Goal: Task Accomplishment & Management: Manage account settings

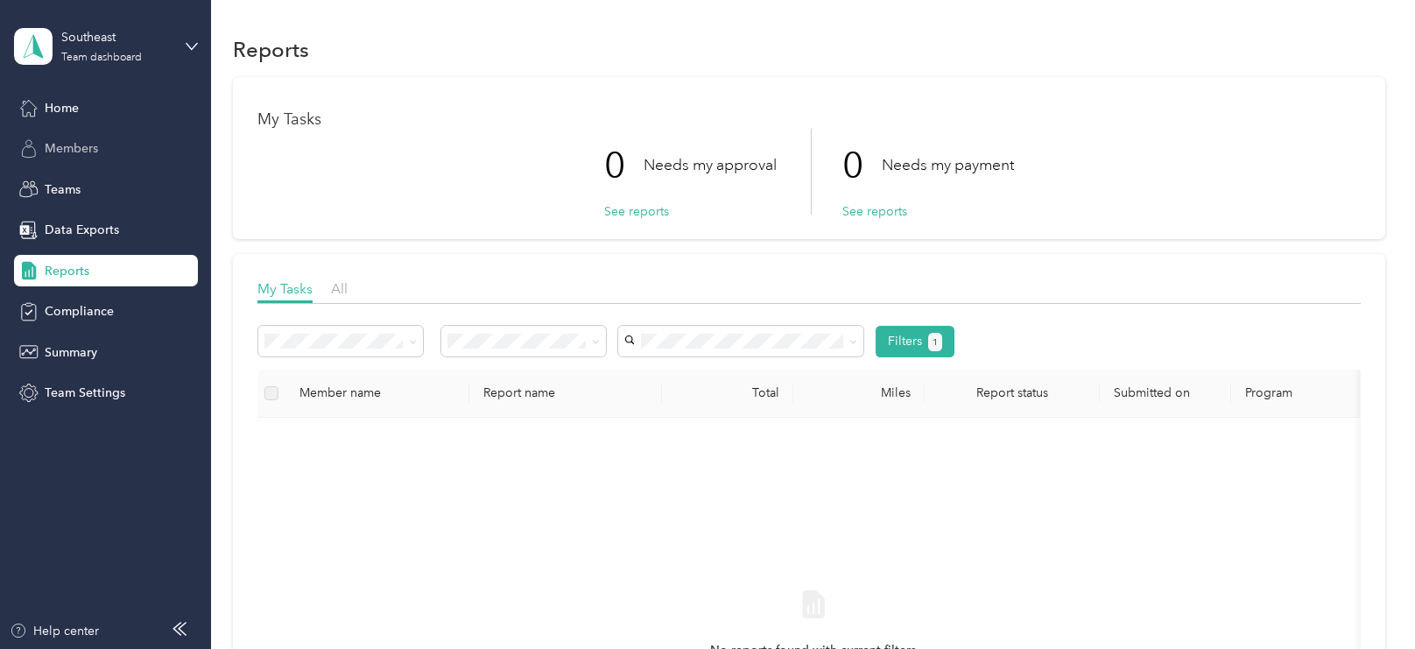
click at [80, 147] on span "Members" at bounding box center [71, 148] width 53 height 18
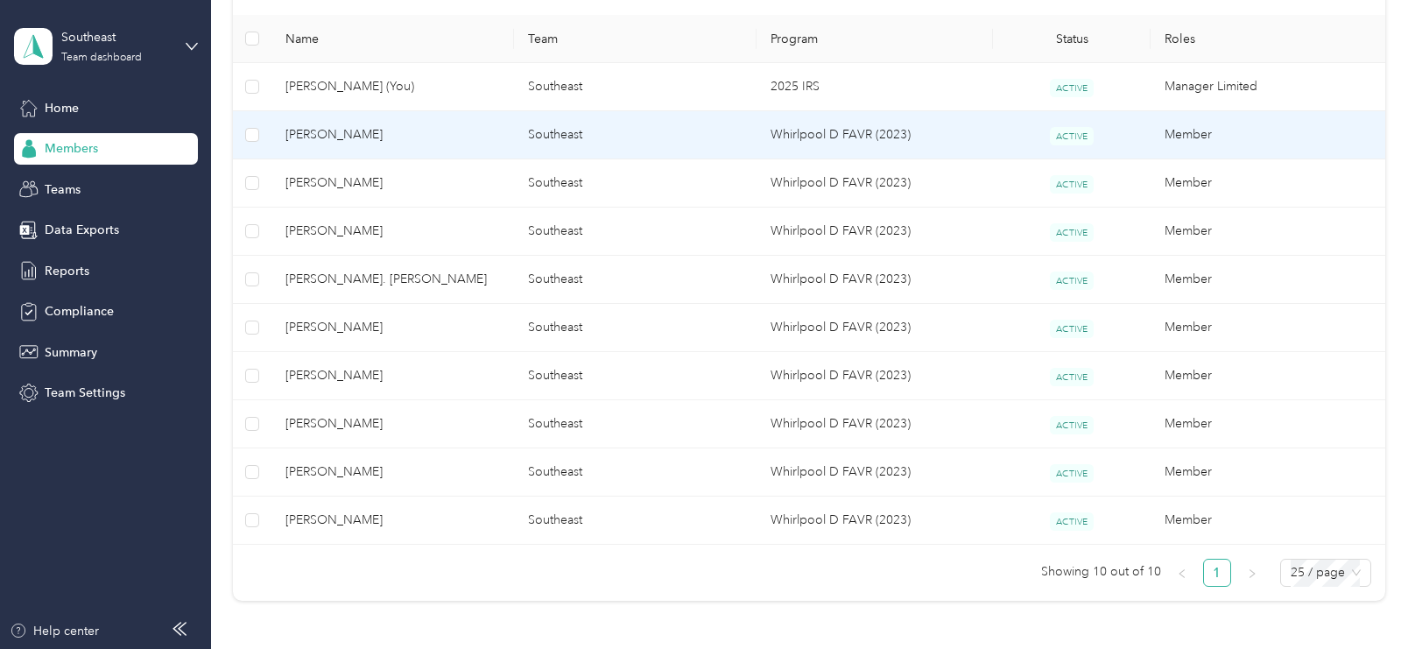
scroll to position [223, 0]
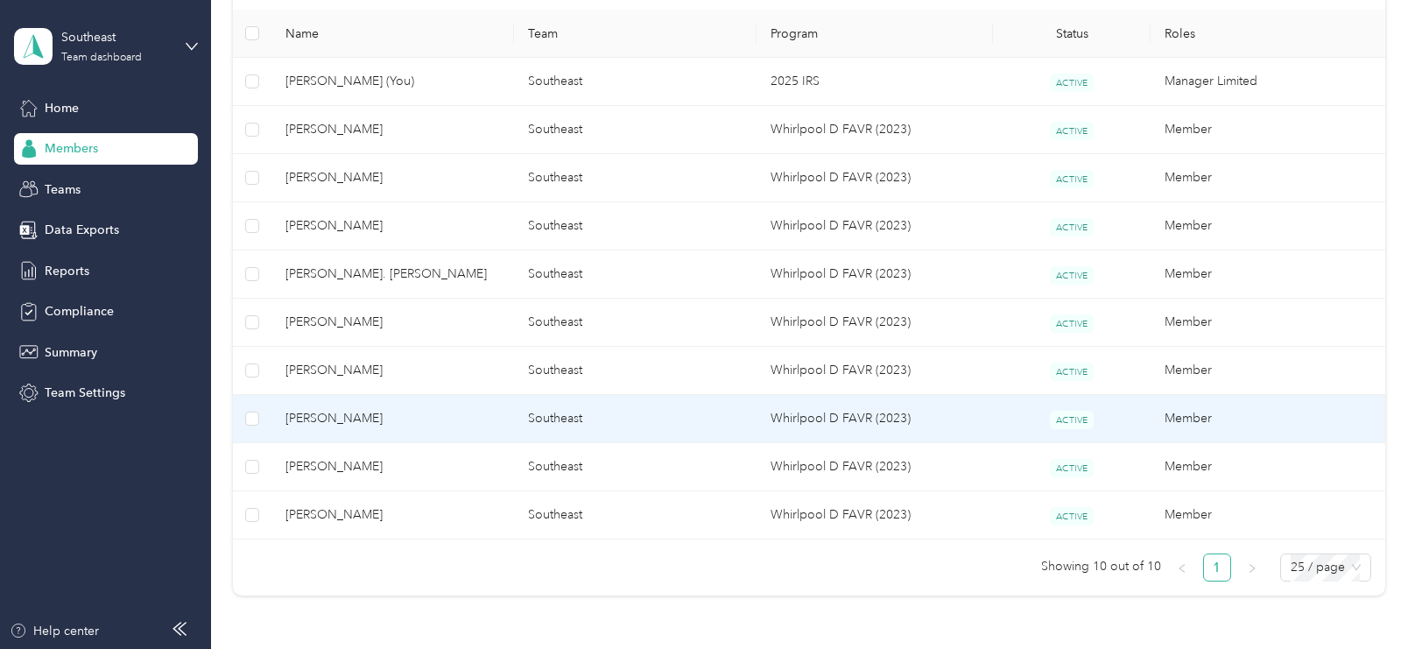
click at [441, 420] on span "[PERSON_NAME]" at bounding box center [393, 418] width 215 height 19
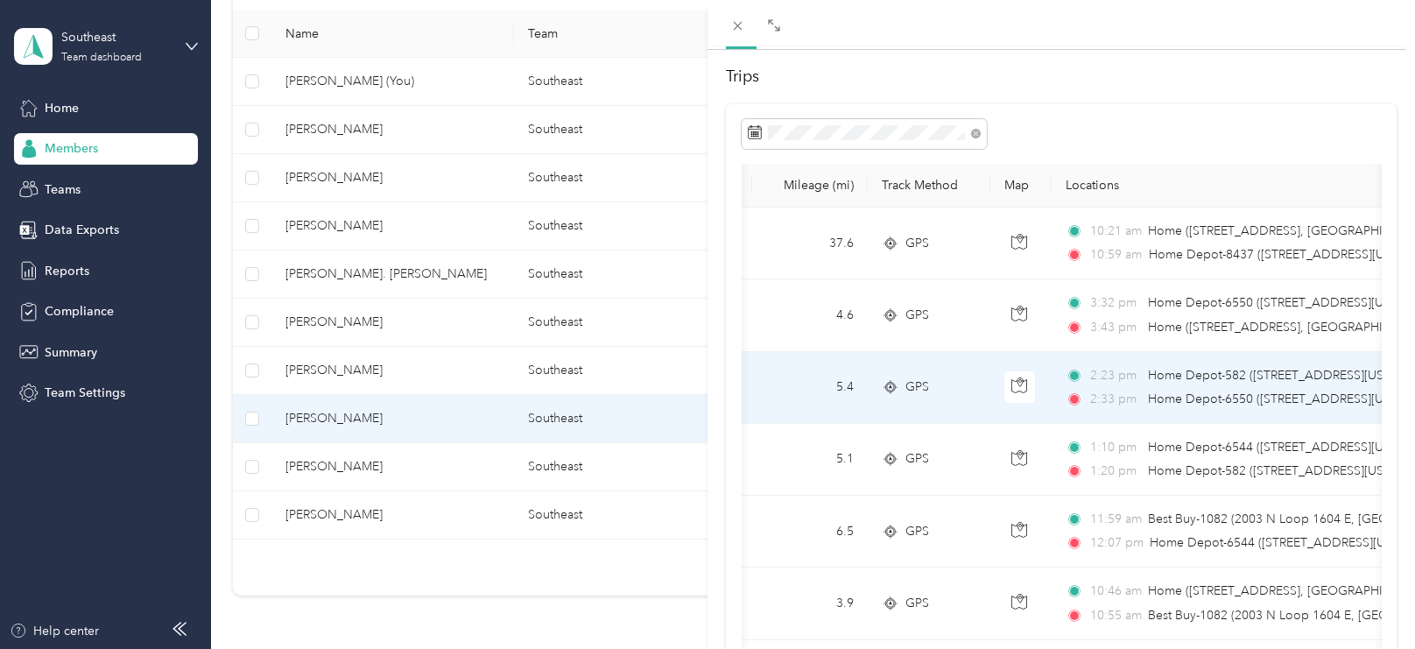
scroll to position [0, 125]
